Goal: Task Accomplishment & Management: Manage account settings

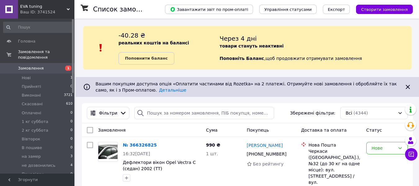
scroll to position [62, 0]
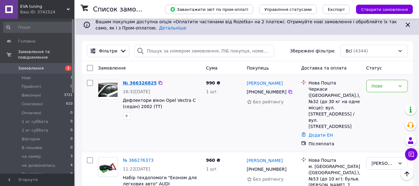
click at [133, 82] on link "№ 366326825" at bounding box center [140, 82] width 34 height 5
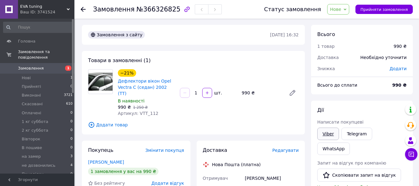
click at [327, 138] on link "Viber" at bounding box center [328, 133] width 22 height 12
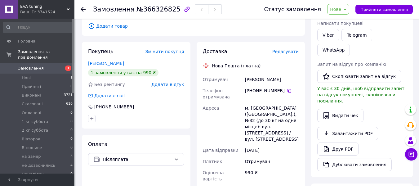
scroll to position [124, 0]
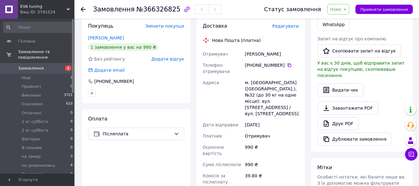
click at [349, 9] on span "Нове" at bounding box center [338, 9] width 22 height 11
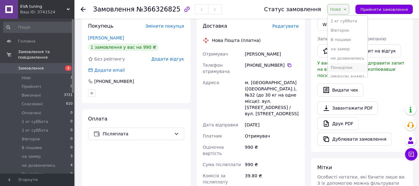
scroll to position [53, 0]
click at [350, 71] on li "Согласован" at bounding box center [347, 70] width 40 height 9
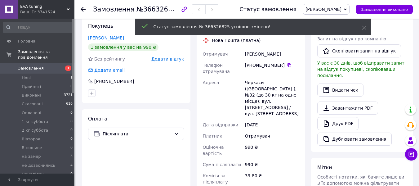
click at [82, 10] on use at bounding box center [83, 9] width 5 height 5
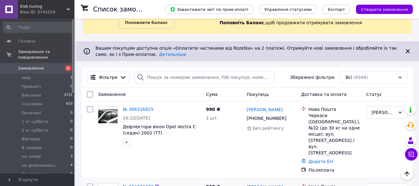
scroll to position [31, 0]
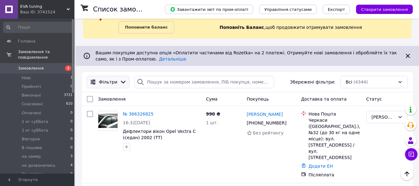
click at [121, 80] on icon at bounding box center [123, 81] width 7 height 7
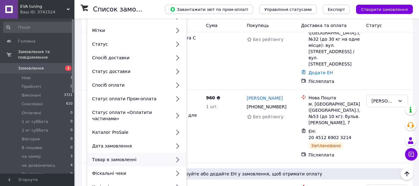
scroll to position [155, 0]
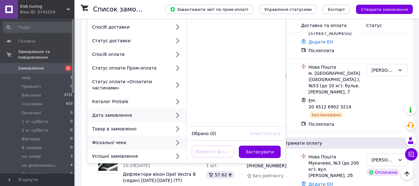
click at [118, 112] on div "Дата замовлення" at bounding box center [130, 115] width 81 height 6
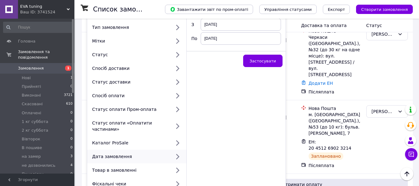
scroll to position [62, 0]
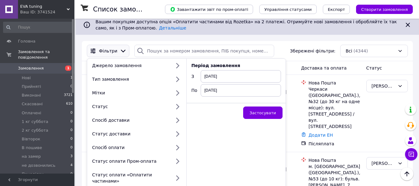
click at [236, 74] on span "[DATE]" at bounding box center [241, 76] width 80 height 12
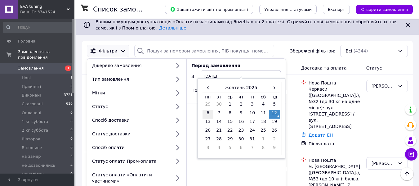
click at [207, 113] on td "6" at bounding box center [207, 114] width 11 height 9
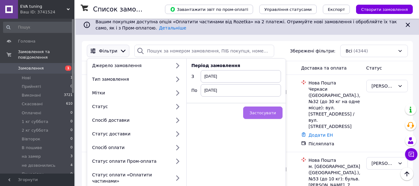
click at [263, 112] on span "Застосувати" at bounding box center [263, 112] width 26 height 5
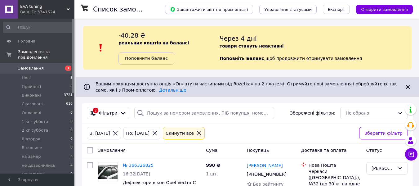
click at [90, 149] on input "checkbox" at bounding box center [90, 150] width 6 height 6
checkbox input "true"
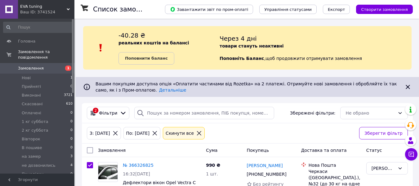
checkbox input "true"
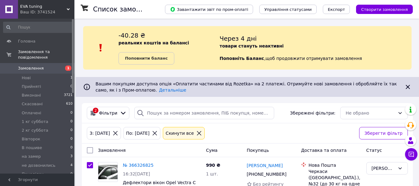
checkbox input "true"
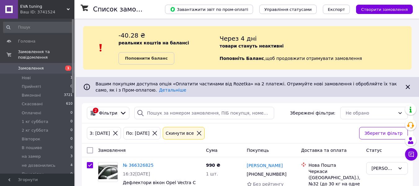
checkbox input "true"
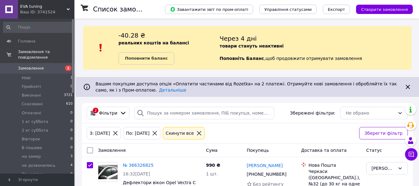
checkbox input "true"
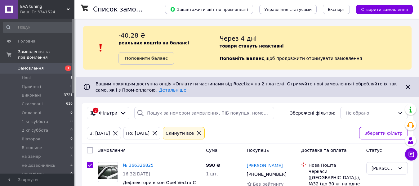
checkbox input "true"
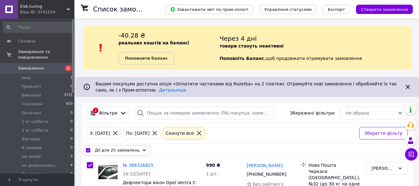
click at [90, 149] on div "Дії для 25 замовлень" at bounding box center [117, 150] width 68 height 11
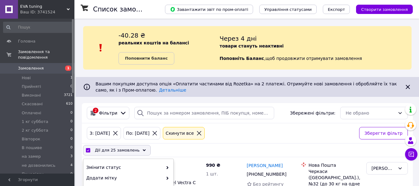
click at [86, 149] on input "checkbox" at bounding box center [88, 150] width 4 height 4
checkbox input "false"
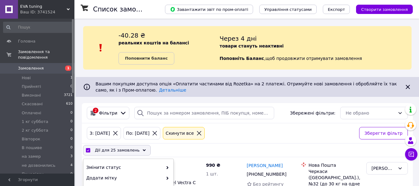
checkbox input "false"
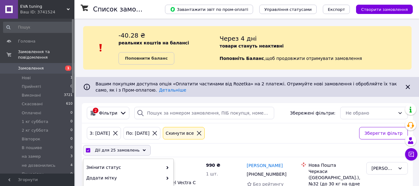
checkbox input "false"
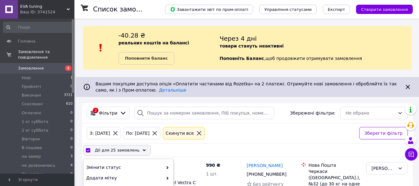
checkbox input "false"
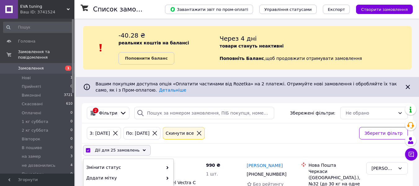
checkbox input "false"
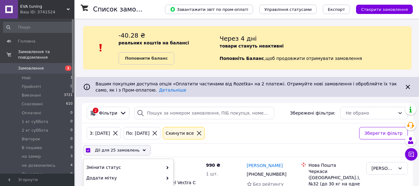
checkbox input "false"
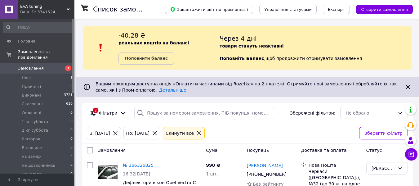
click at [67, 7] on div "EVA tuning Ваш ID: 3741524" at bounding box center [46, 9] width 56 height 19
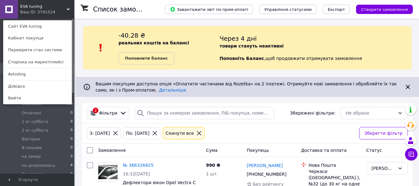
click at [49, 76] on link "Avtodvig" at bounding box center [37, 74] width 68 height 12
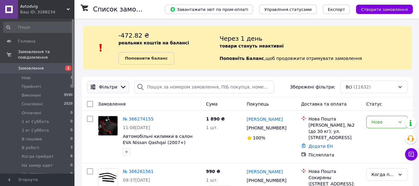
click at [121, 88] on icon at bounding box center [123, 87] width 5 height 3
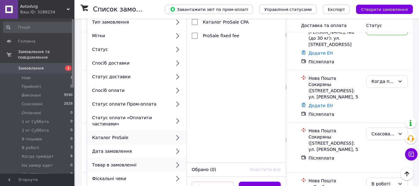
scroll to position [124, 0]
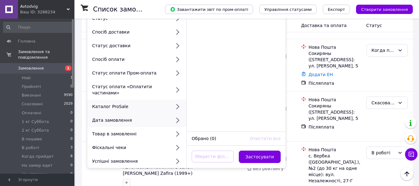
click at [121, 117] on div "Дата замовлення" at bounding box center [130, 120] width 81 height 6
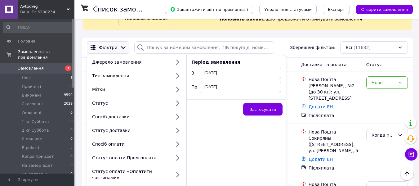
scroll to position [31, 0]
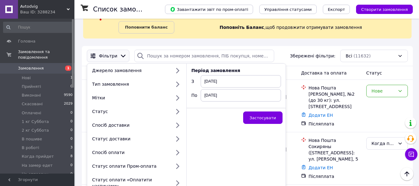
click at [262, 82] on span "[DATE]" at bounding box center [241, 81] width 80 height 12
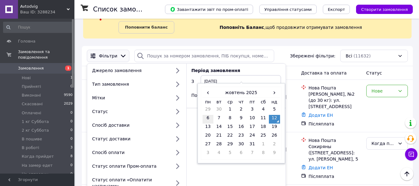
click at [206, 117] on td "6" at bounding box center [207, 119] width 11 height 9
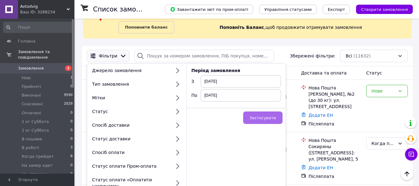
click at [273, 120] on span "Застосувати" at bounding box center [263, 117] width 26 height 5
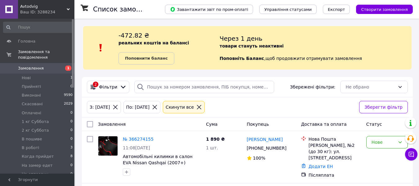
click at [91, 123] on input "checkbox" at bounding box center [90, 124] width 6 height 6
checkbox input "true"
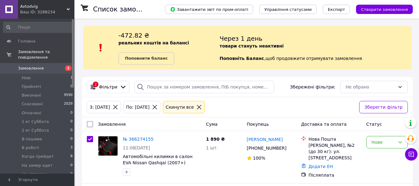
checkbox input "true"
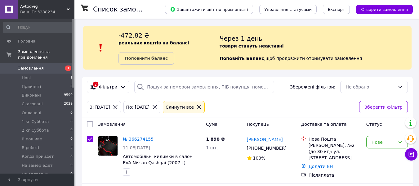
checkbox input "true"
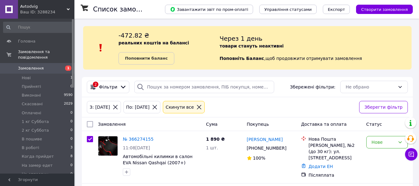
checkbox input "true"
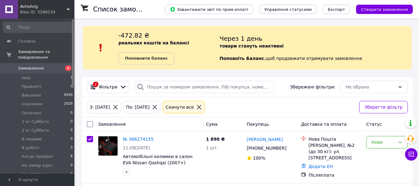
checkbox input "true"
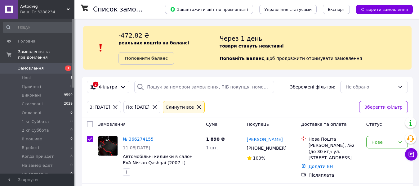
checkbox input "true"
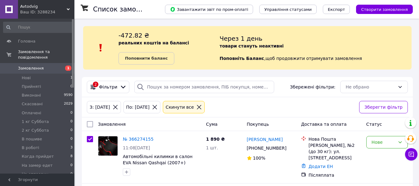
checkbox input "true"
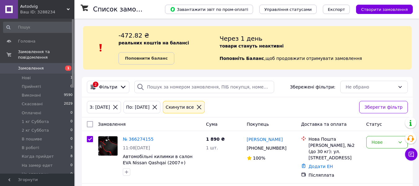
checkbox input "true"
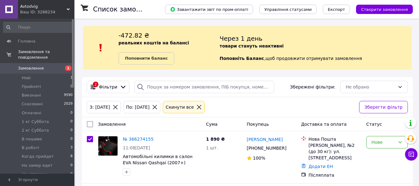
checkbox input "true"
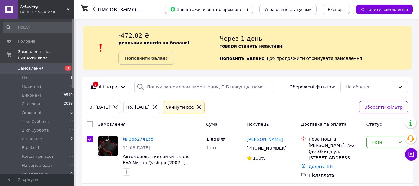
checkbox input "true"
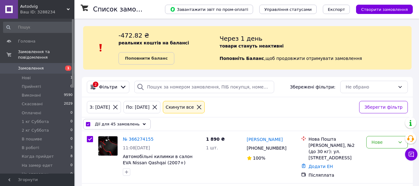
click at [88, 123] on input "checkbox" at bounding box center [88, 124] width 4 height 4
checkbox input "false"
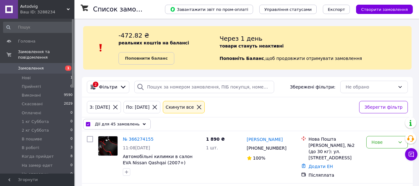
checkbox input "false"
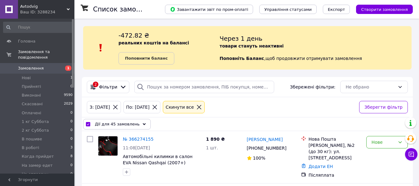
checkbox input "false"
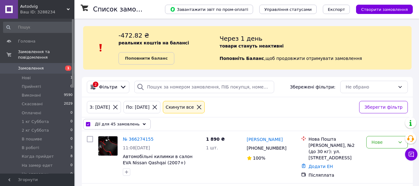
checkbox input "false"
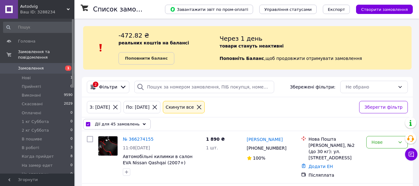
checkbox input "false"
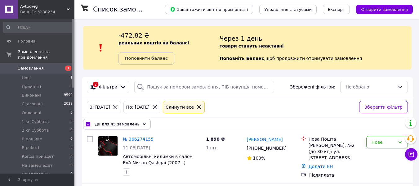
checkbox input "false"
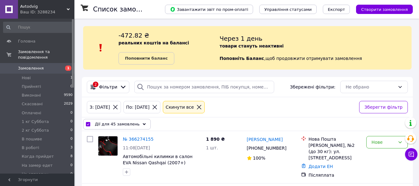
checkbox input "false"
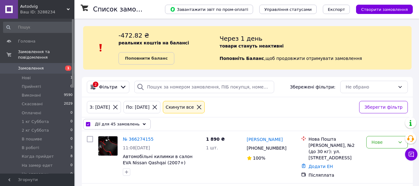
checkbox input "false"
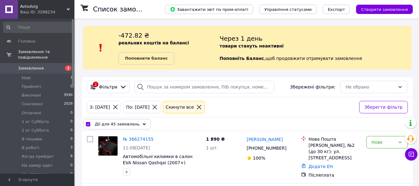
checkbox input "false"
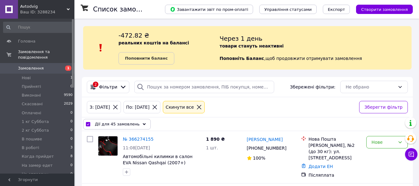
checkbox input "false"
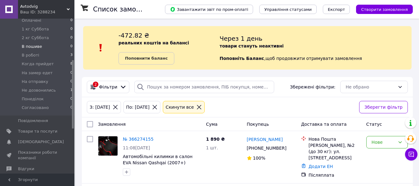
scroll to position [93, 0]
click at [41, 128] on span "Товари та послуги" at bounding box center [37, 131] width 39 height 6
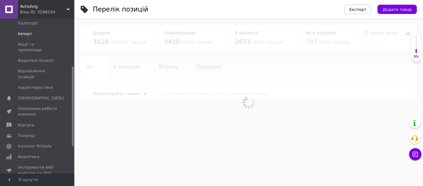
click at [29, 31] on span "Імпорт" at bounding box center [25, 34] width 14 height 6
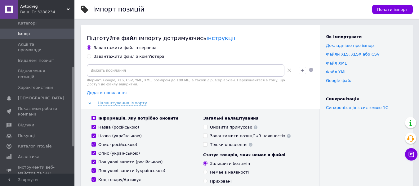
click at [89, 57] on input "Завантажити файл з комп'ютера" at bounding box center [89, 56] width 4 height 4
radio input "true"
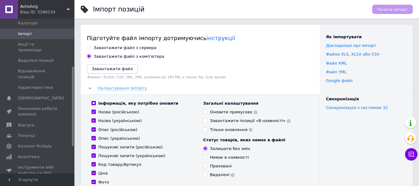
click at [100, 69] on icon "Завантажити файл" at bounding box center [112, 68] width 41 height 5
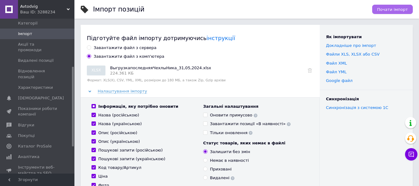
click at [399, 10] on span "Почати імпорт" at bounding box center [392, 9] width 31 height 5
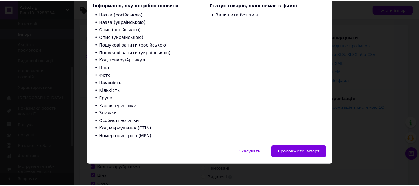
scroll to position [70, 0]
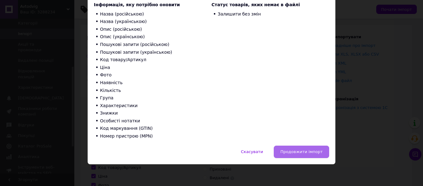
click at [308, 153] on span "Продовжити імпорт" at bounding box center [302, 151] width 42 height 5
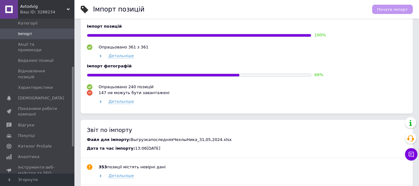
scroll to position [310, 0]
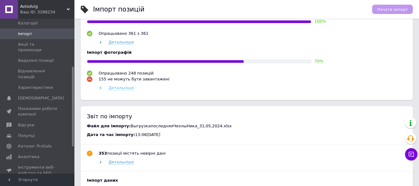
click at [124, 90] on span "Детальніше" at bounding box center [121, 87] width 25 height 5
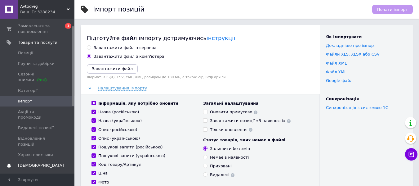
scroll to position [0, 0]
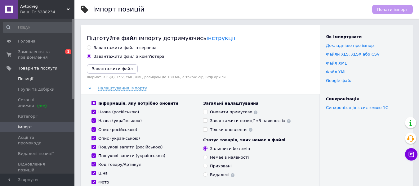
click at [25, 77] on span "Позиції" at bounding box center [25, 79] width 15 height 6
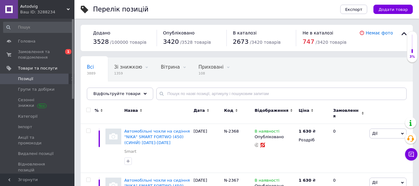
click at [67, 8] on icon at bounding box center [68, 9] width 3 height 3
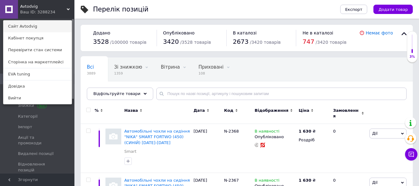
click at [37, 25] on link "Сайт Avtodvig" at bounding box center [37, 26] width 68 height 12
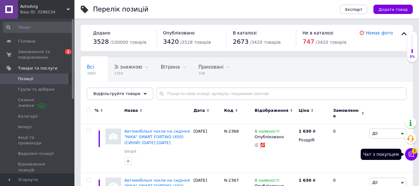
click at [414, 157] on button "Чат з покупцем 2" at bounding box center [411, 154] width 12 height 12
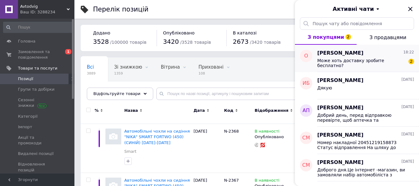
click at [368, 62] on span "Може хоть доставку зробите бесплатно?" at bounding box center [361, 63] width 88 height 10
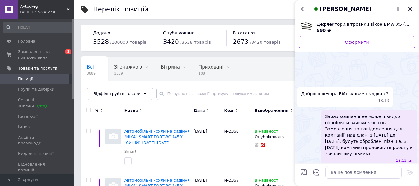
scroll to position [61, 0]
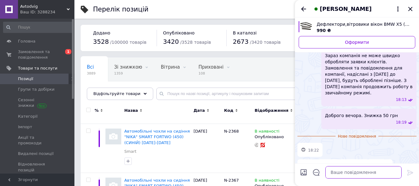
click at [338, 175] on textarea at bounding box center [363, 172] width 76 height 12
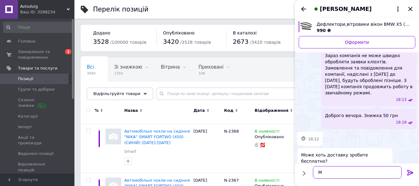
click at [329, 173] on textarea "М" at bounding box center [357, 172] width 89 height 12
type textarea "М"
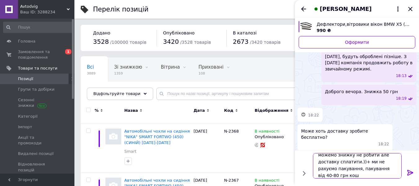
scroll to position [1, 0]
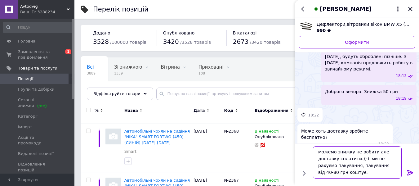
type textarea "можемо знижку не робити але доставку сплатити.))+ ми не рахуємо пакування, паку…"
click at [410, 172] on icon at bounding box center [410, 173] width 6 height 6
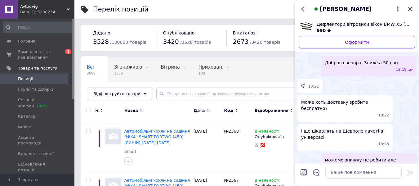
scroll to position [162, 0]
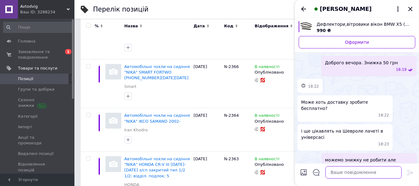
click at [345, 176] on textarea at bounding box center [363, 172] width 76 height 12
type textarea "лачетті теж 990 грн"
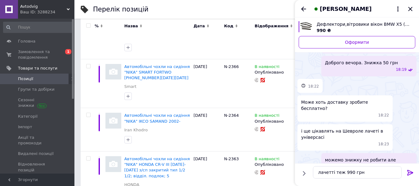
click at [410, 172] on icon at bounding box center [409, 172] width 7 height 7
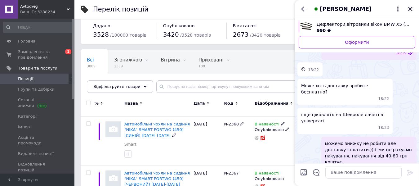
scroll to position [0, 0]
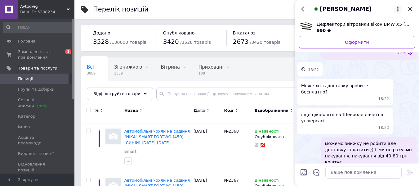
click at [397, 7] on icon at bounding box center [397, 8] width 7 height 7
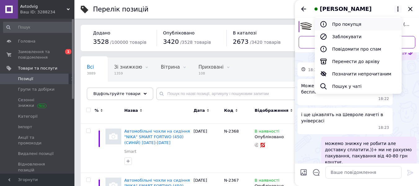
click at [348, 23] on button "Про покупця" at bounding box center [358, 24] width 87 height 12
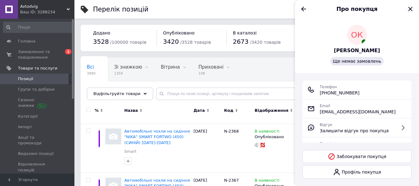
click at [410, 8] on icon "Закрити" at bounding box center [409, 8] width 7 height 7
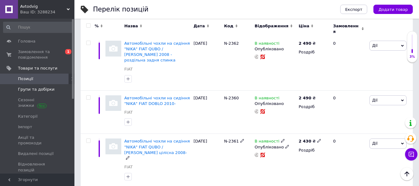
scroll to position [372, 0]
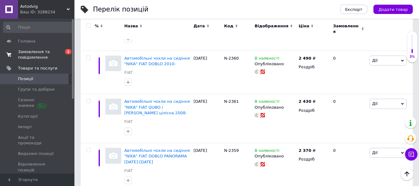
click at [33, 55] on span "Замовлення та повідомлення" at bounding box center [37, 54] width 39 height 11
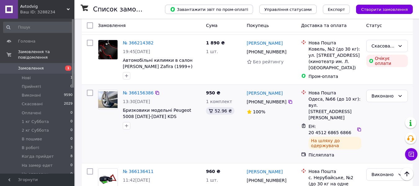
scroll to position [310, 0]
click at [38, 73] on li "Нові 1" at bounding box center [38, 77] width 76 height 9
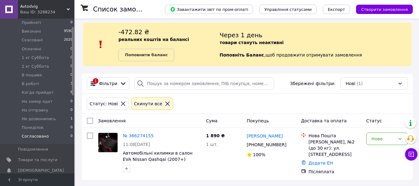
scroll to position [93, 0]
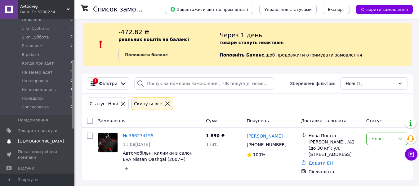
click at [41, 138] on span "[DEMOGRAPHIC_DATA]" at bounding box center [37, 141] width 39 height 6
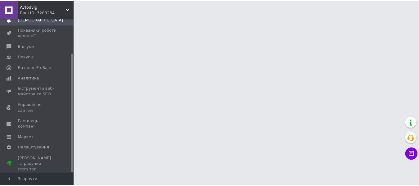
scroll to position [44, 0]
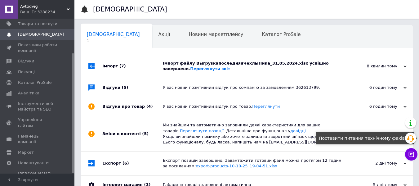
click at [393, 136] on div "Поставити питання технічному фахівцю" at bounding box center [365, 138] width 99 height 12
click at [411, 50] on div "Сповіщення 1 Акції 0 Новини маркетплейсу 0 Каталог ProSale 0 Навчання та заходи…" at bounding box center [247, 134] width 332 height 219
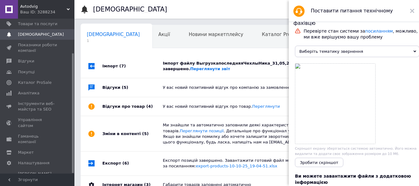
click at [411, 51] on span "Виберіть тематику звернення" at bounding box center [357, 51] width 124 height 11
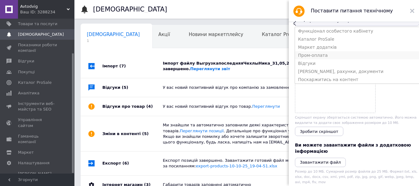
scroll to position [0, 0]
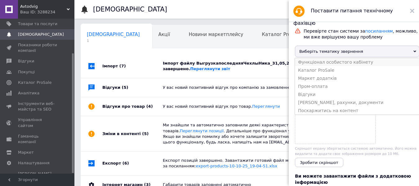
click at [344, 63] on li "Функціонал особистого кабінету" at bounding box center [357, 62] width 124 height 8
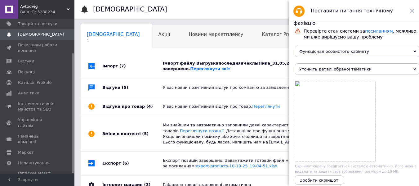
click at [413, 70] on icon at bounding box center [414, 69] width 3 height 3
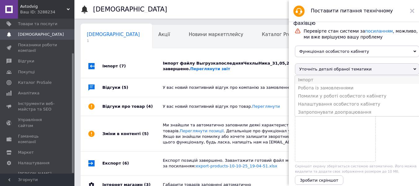
click at [307, 82] on li "Імпорт" at bounding box center [357, 80] width 124 height 8
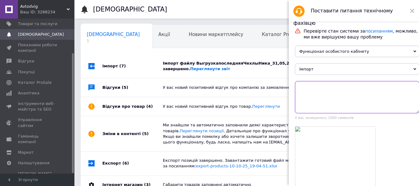
click at [315, 92] on textarea at bounding box center [357, 97] width 124 height 32
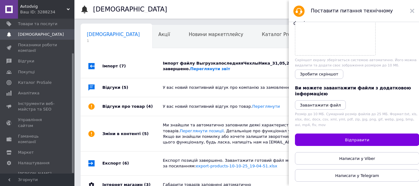
scroll to position [158, 0]
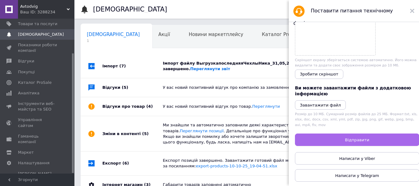
type textarea "Доброго вечора. Коли загружає імпорт Чохли [PERSON_NAME] нема чомусь фото, хотя…"
click at [356, 140] on span "Відправити" at bounding box center [357, 139] width 24 height 5
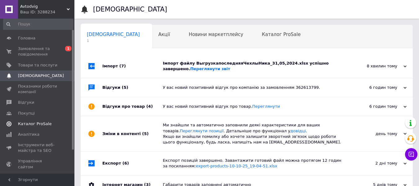
scroll to position [0, 0]
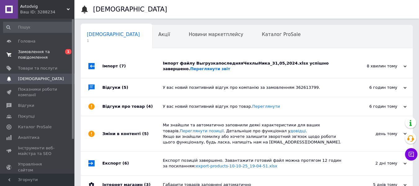
click at [29, 53] on span "Замовлення та повідомлення" at bounding box center [37, 54] width 39 height 11
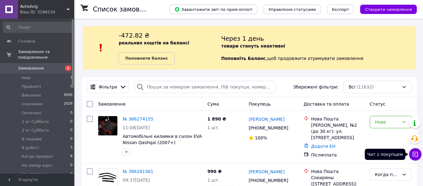
click at [416, 155] on button "Чат з покупцем" at bounding box center [416, 154] width 12 height 12
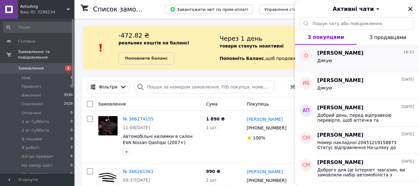
click at [374, 63] on div "Дякую" at bounding box center [365, 62] width 97 height 10
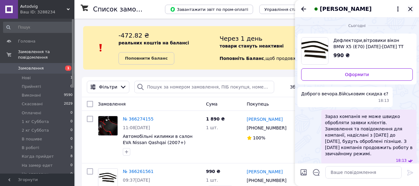
click at [410, 7] on icon "Закрити" at bounding box center [409, 8] width 7 height 7
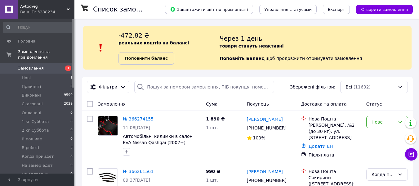
click at [158, 56] on b "Поповнити баланс" at bounding box center [146, 58] width 43 height 5
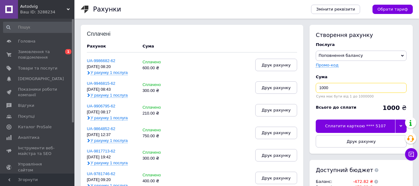
click at [336, 89] on input "1000" at bounding box center [361, 88] width 91 height 10
type input "1"
type input "500"
click at [400, 125] on icon at bounding box center [400, 125] width 3 height 3
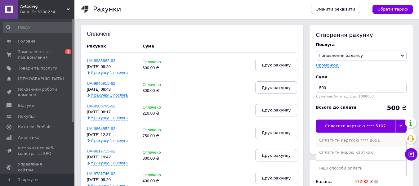
click at [360, 139] on div "Сплатити карткою **** 8651" at bounding box center [361, 140] width 84 height 6
click at [360, 139] on span "Друк рахунку" at bounding box center [361, 141] width 29 height 5
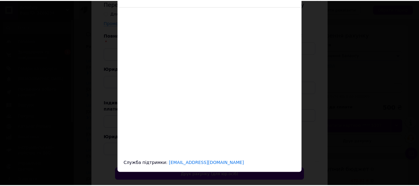
scroll to position [46, 0]
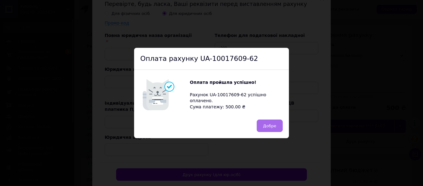
click at [270, 124] on span "Добре" at bounding box center [270, 125] width 13 height 5
